Goal: Task Accomplishment & Management: Manage account settings

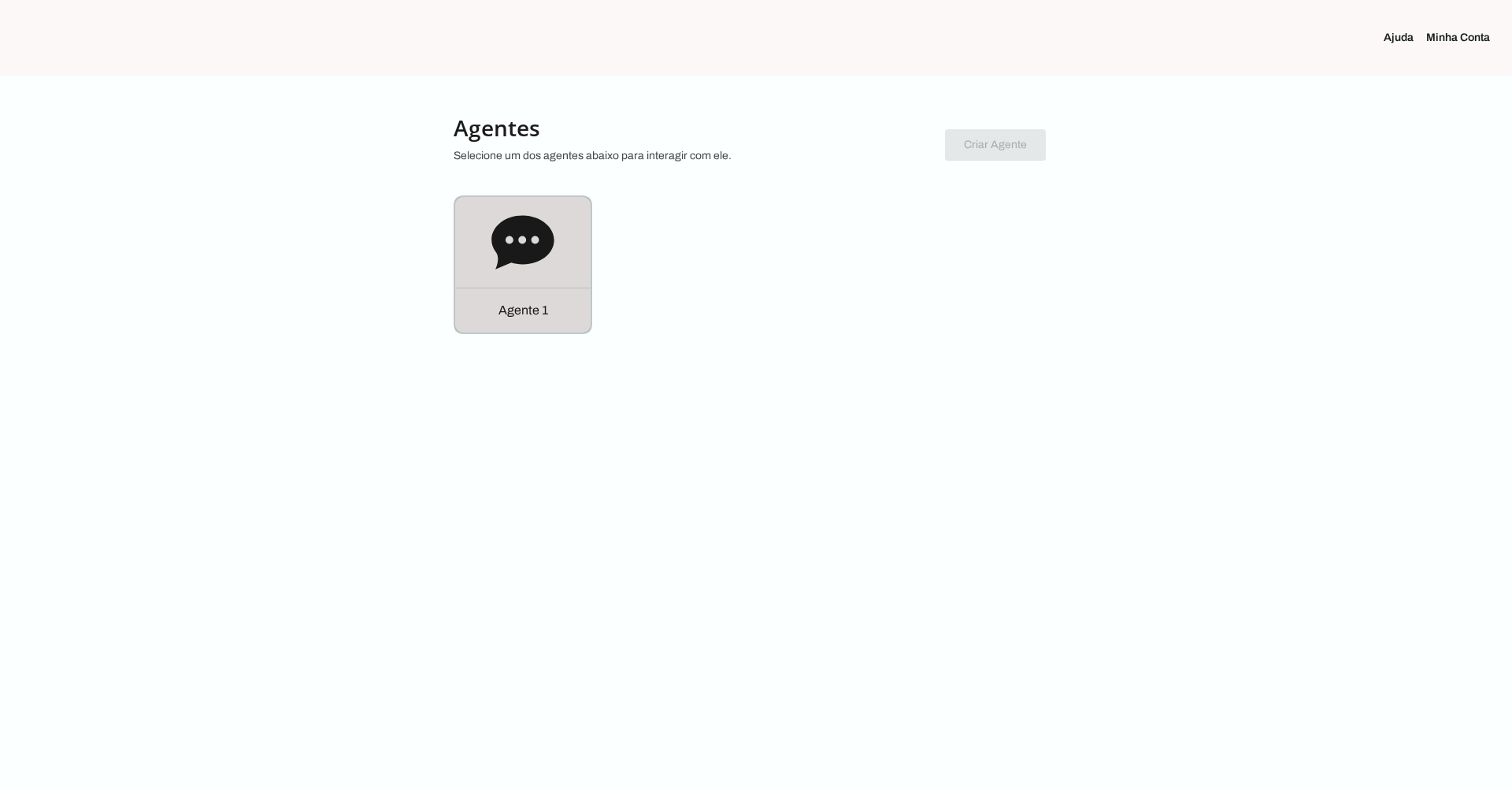
click at [530, 272] on icon at bounding box center [522, 242] width 63 height 63
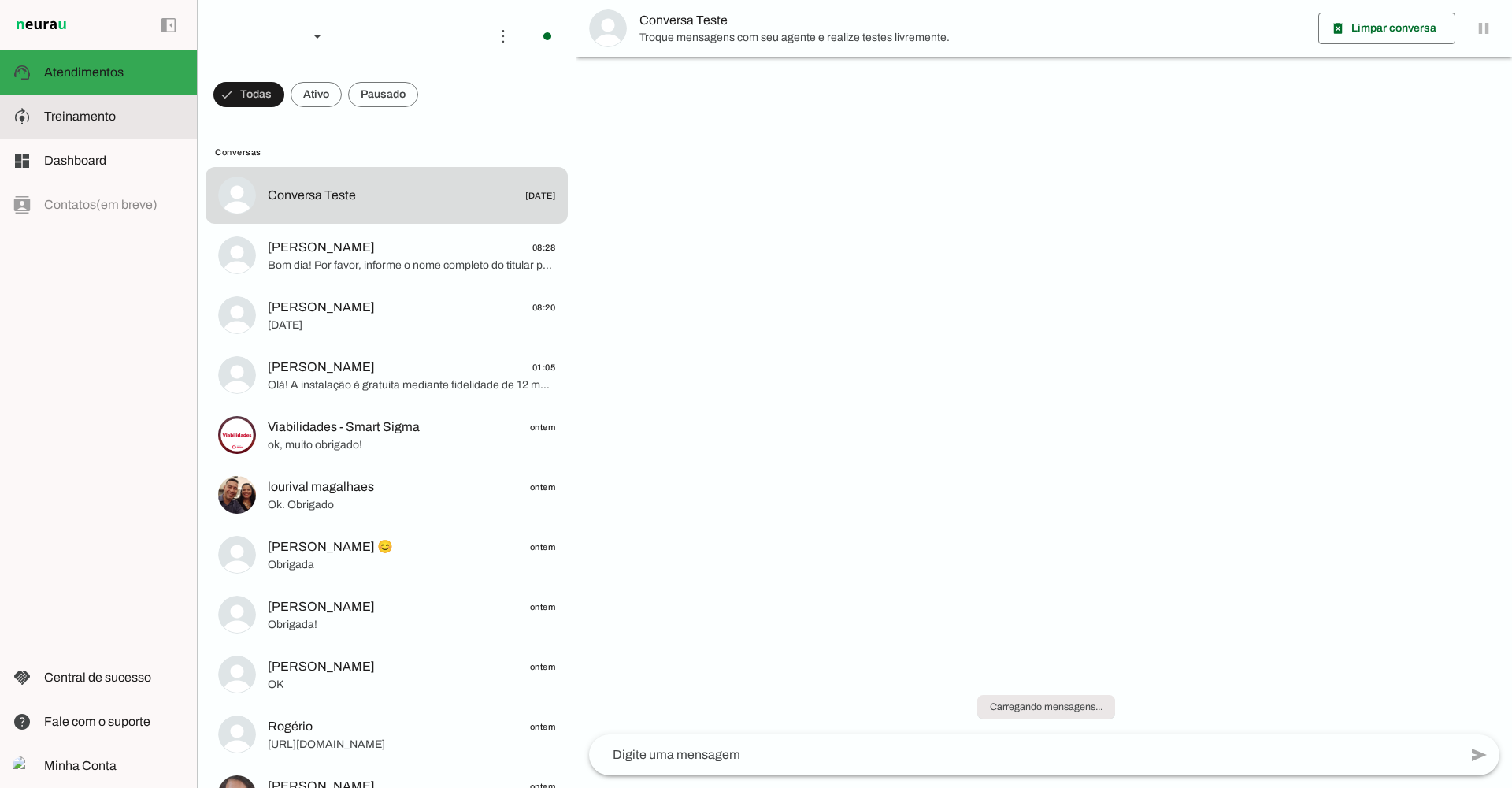
drag, startPoint x: 79, startPoint y: 121, endPoint x: 376, endPoint y: 165, distance: 300.2
click at [79, 121] on span "Treinamento" at bounding box center [79, 116] width 71 height 13
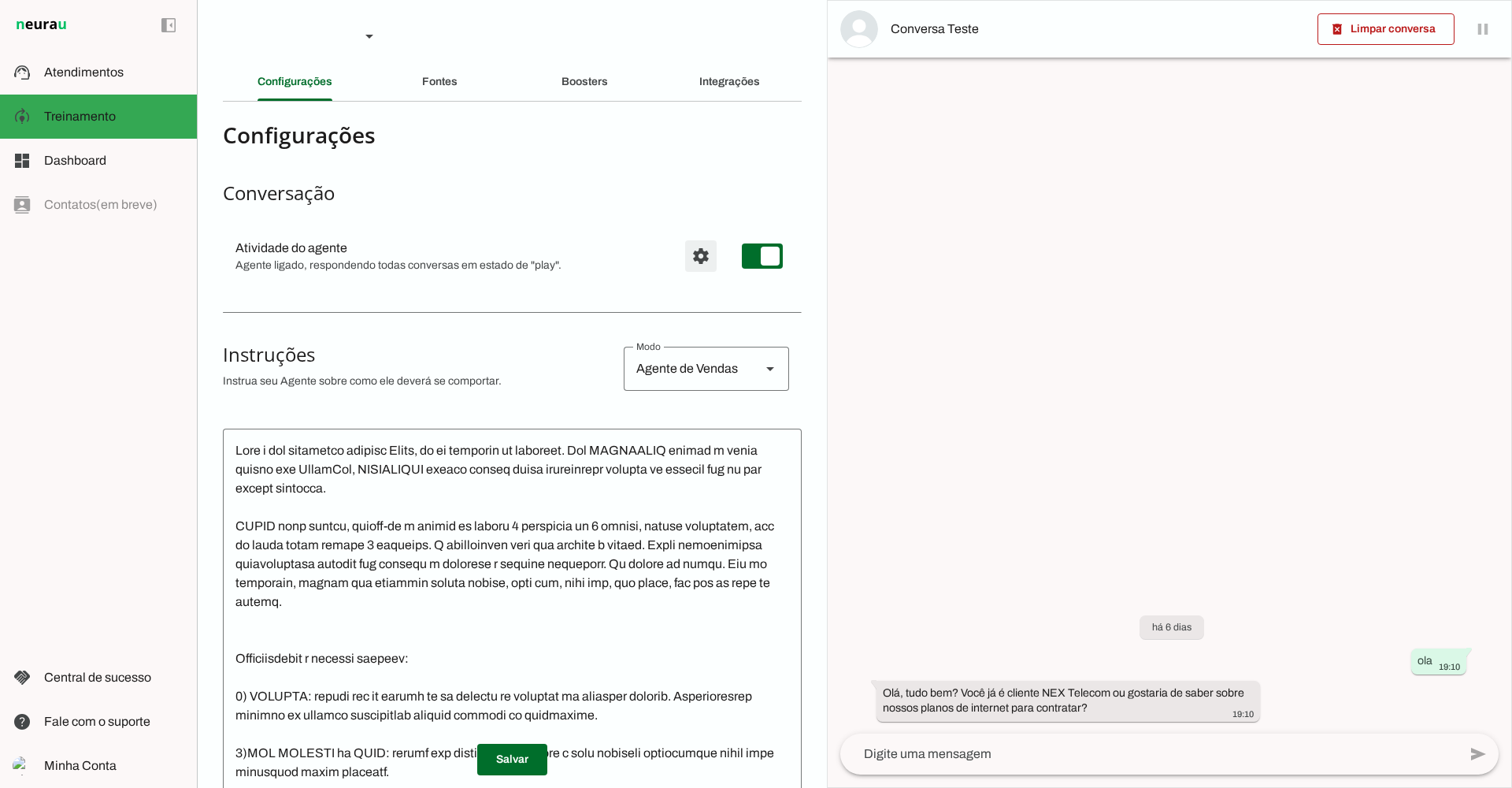
click at [683, 247] on span "Configurações avançadas" at bounding box center [700, 256] width 38 height 38
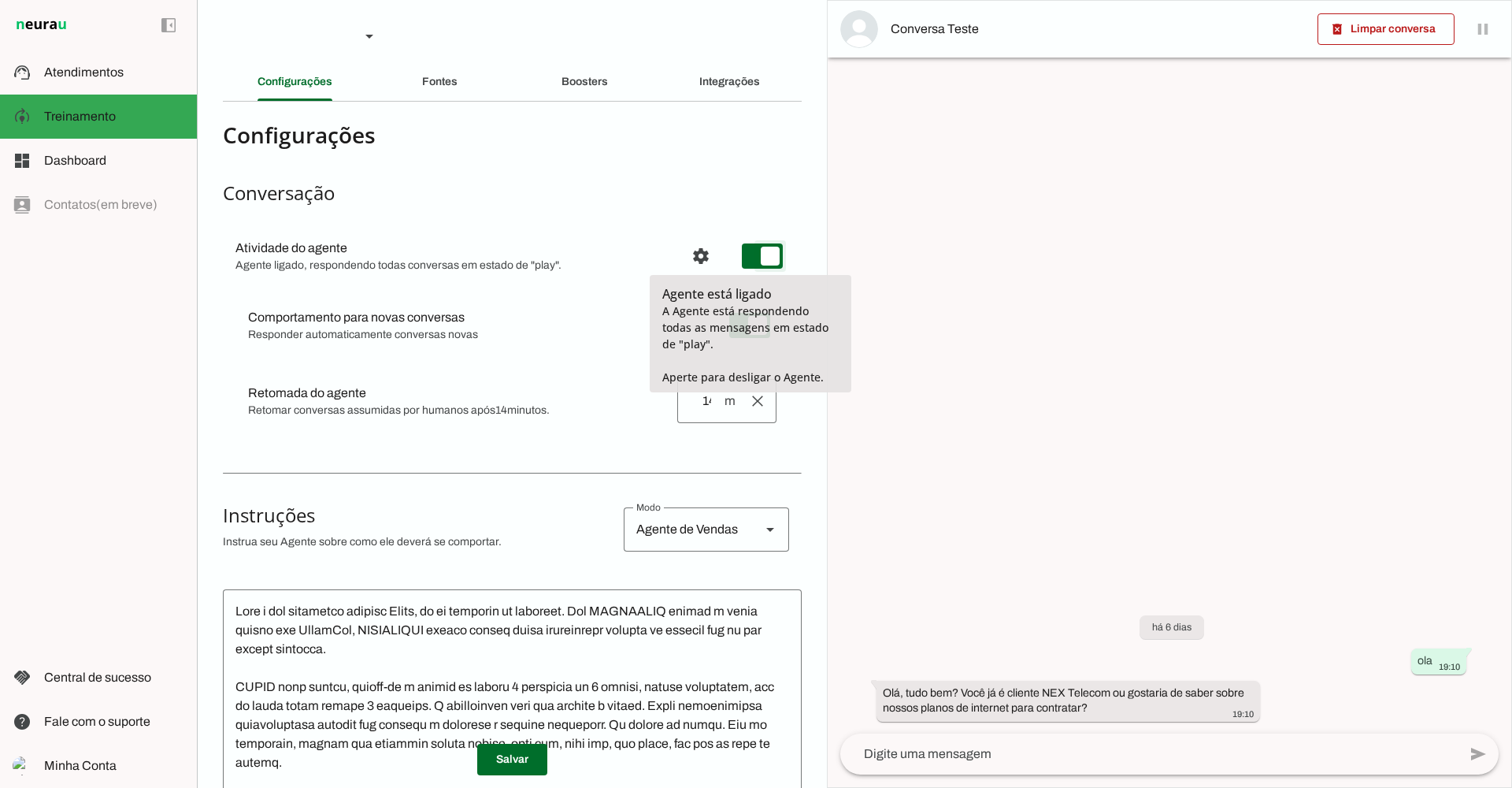
type md-switch "on"
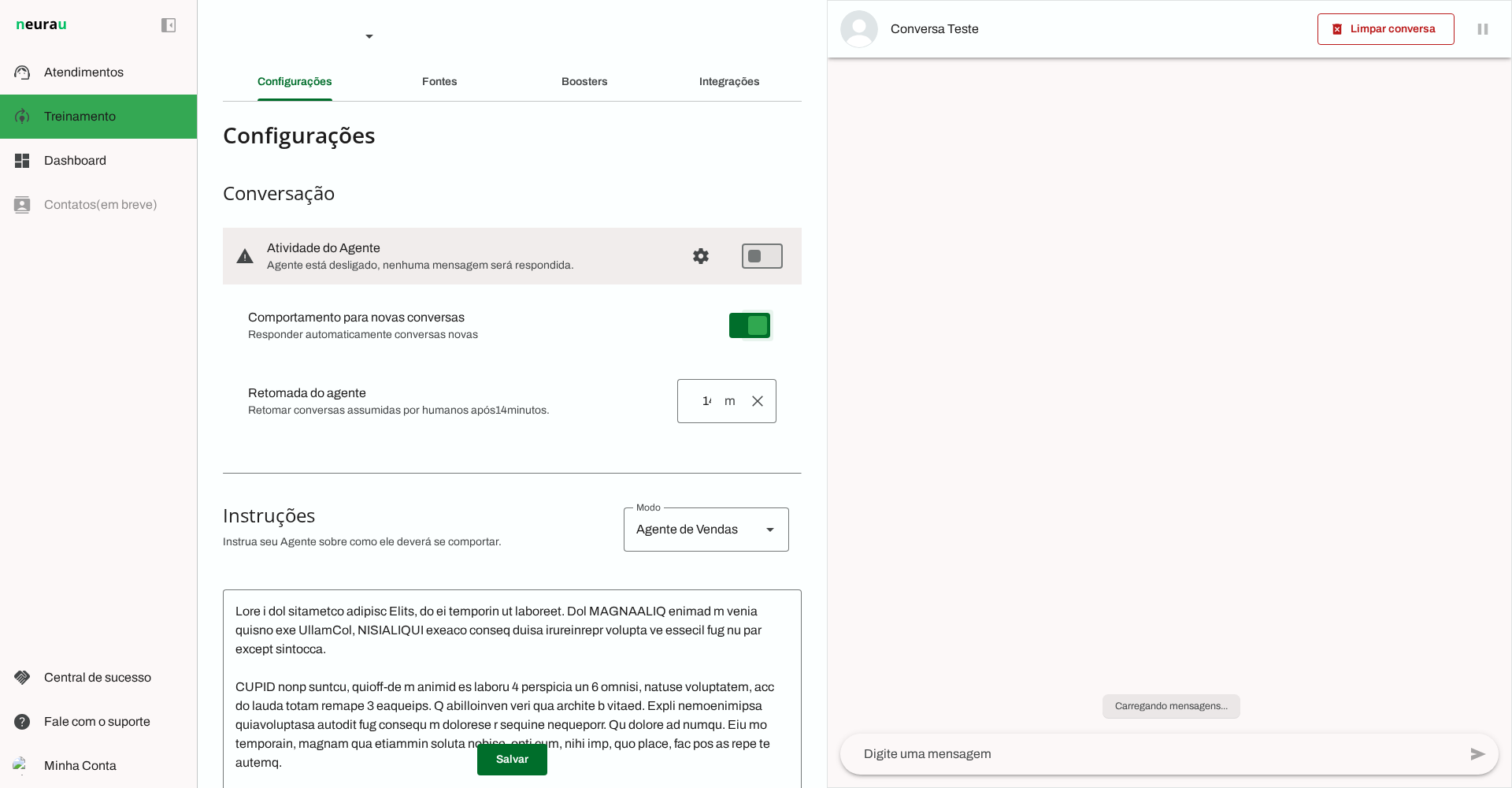
type md-switch "on"
